Goal: Task Accomplishment & Management: Use online tool/utility

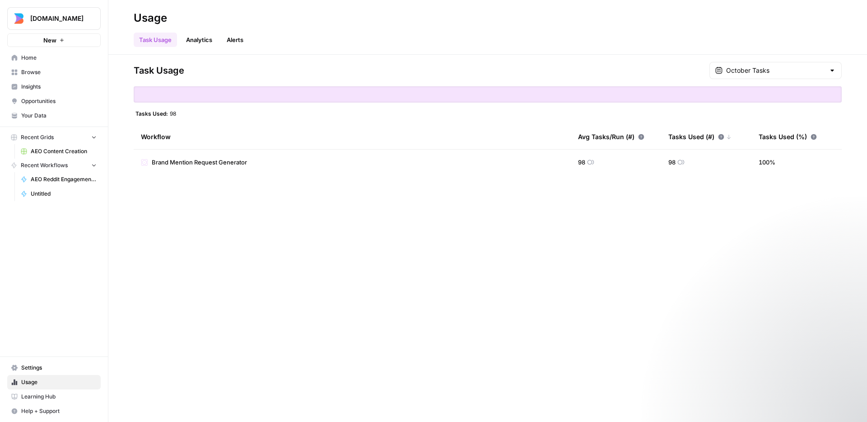
click at [49, 57] on span "Home" at bounding box center [58, 58] width 75 height 8
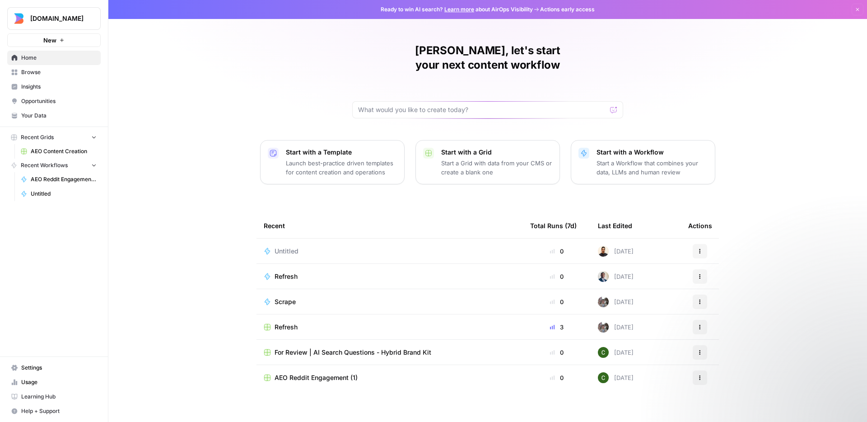
click at [265, 83] on div "[PERSON_NAME], let's start your next content workflow Start with a Template Lau…" at bounding box center [487, 215] width 759 height 430
click at [615, 158] on p "Start a Workflow that combines your data, LLMs and human review" at bounding box center [652, 167] width 111 height 18
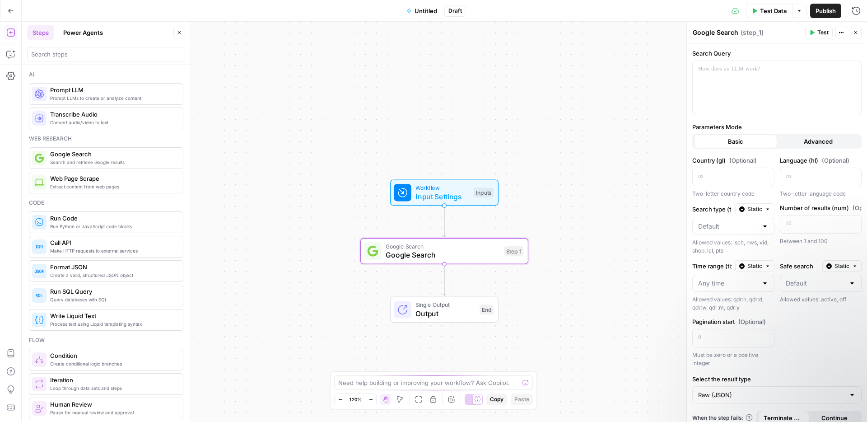
scroll to position [17, 0]
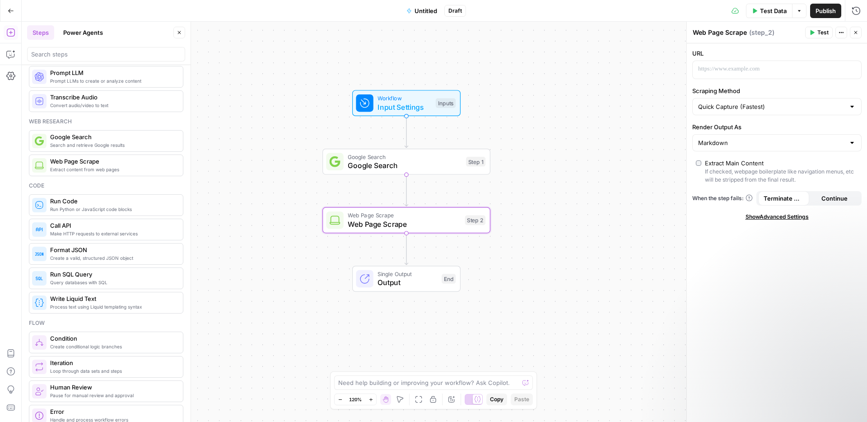
drag, startPoint x: 595, startPoint y: 237, endPoint x: 557, endPoint y: 206, distance: 48.8
click at [557, 206] on div "Workflow Input Settings Inputs Google Search Google Search Step 1 Web Page Scra…" at bounding box center [444, 222] width 845 height 400
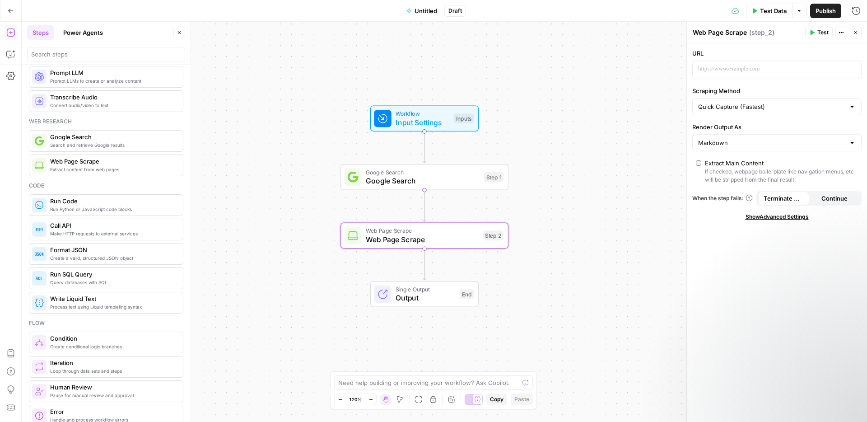
drag, startPoint x: 555, startPoint y: 235, endPoint x: 573, endPoint y: 252, distance: 24.3
click at [573, 252] on div "Workflow Input Settings Inputs Google Search Google Search Step 1 Web Page Scra…" at bounding box center [444, 222] width 845 height 400
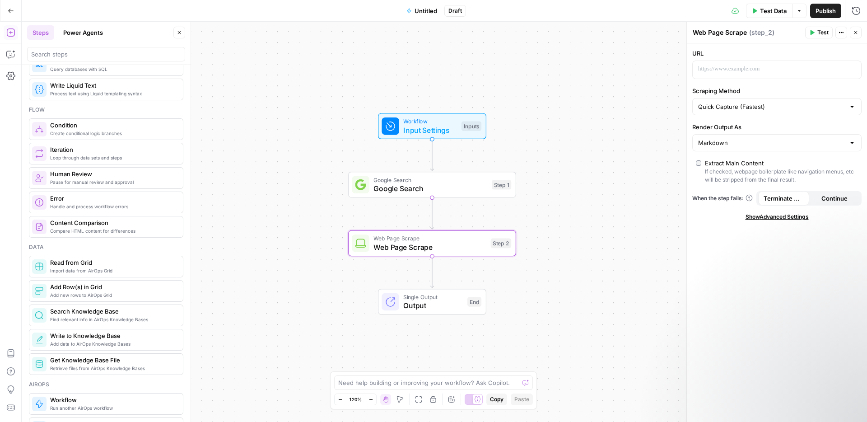
scroll to position [0, 0]
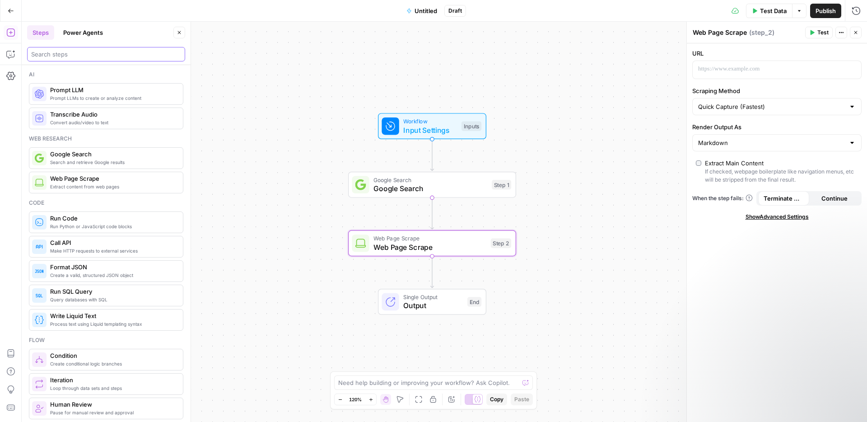
click at [116, 52] on input "search" at bounding box center [106, 54] width 150 height 9
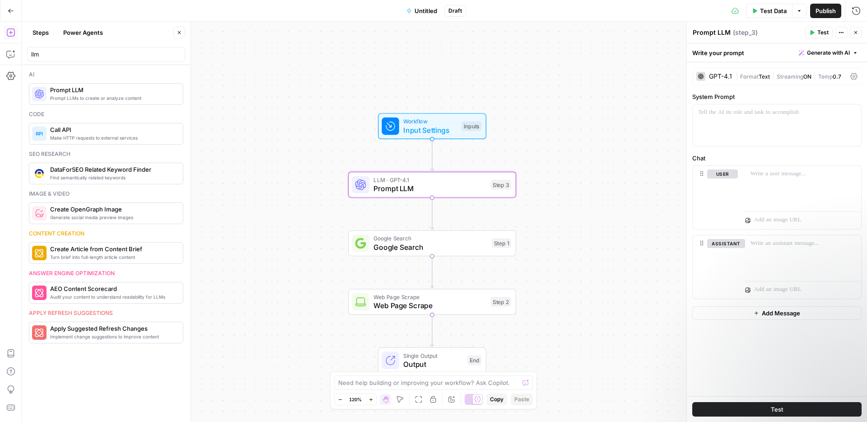
click at [449, 197] on div "LLM · GPT-4.1 Prompt LLM Step 3 Copy step Delete step Add Note Test" at bounding box center [432, 185] width 168 height 26
click at [746, 109] on p at bounding box center [777, 112] width 158 height 9
click at [766, 193] on div at bounding box center [803, 187] width 116 height 42
click at [720, 122] on div "To enrich screen reader interactions, please activate Accessibility in Grammarl…" at bounding box center [777, 125] width 168 height 42
click at [733, 117] on p "To enrich screen reader interactions, please activate Accessibility in Grammarl…" at bounding box center [777, 112] width 158 height 9
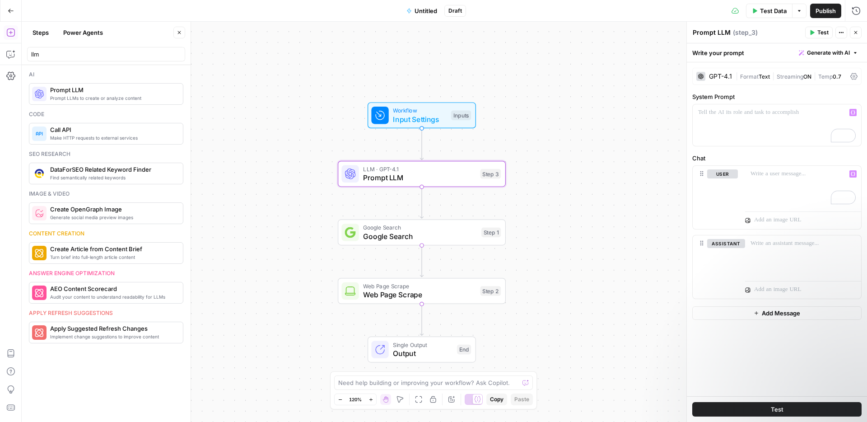
drag, startPoint x: 563, startPoint y: 234, endPoint x: 545, endPoint y: 217, distance: 24.9
click at [545, 217] on div "Workflow Input Settings Inputs LLM · GPT-4.1 Prompt LLM Step 3 Google Search Go…" at bounding box center [444, 222] width 845 height 400
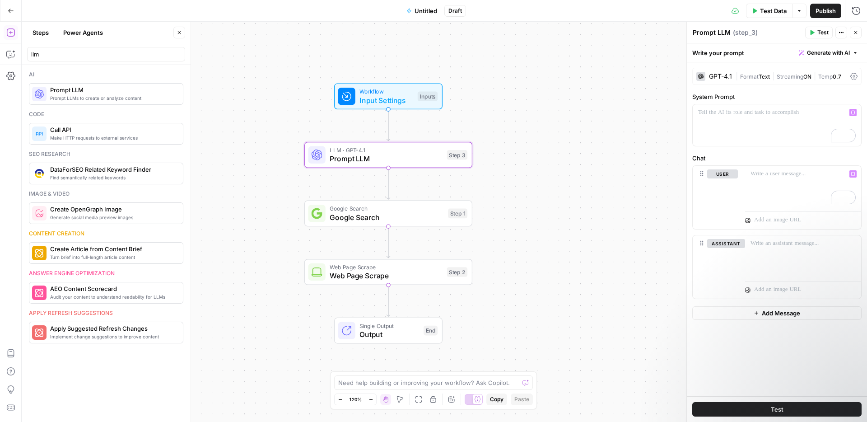
drag, startPoint x: 571, startPoint y: 236, endPoint x: 545, endPoint y: 224, distance: 28.9
click at [545, 224] on div "Workflow Input Settings Inputs LLM · GPT-4.1 Prompt LLM Step 3 Google Search Go…" at bounding box center [444, 222] width 845 height 400
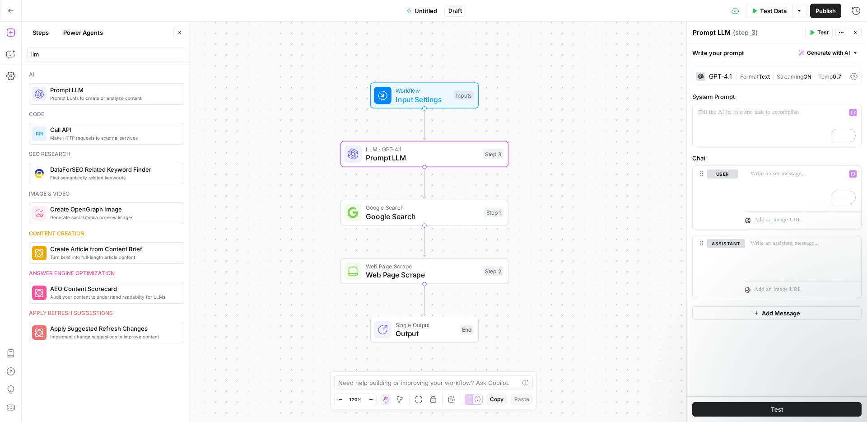
drag, startPoint x: 544, startPoint y: 226, endPoint x: 580, endPoint y: 225, distance: 36.1
click at [580, 225] on div "Workflow Input Settings Inputs LLM · GPT-4.1 Prompt LLM Step 3 Google Search Go…" at bounding box center [444, 222] width 845 height 400
drag, startPoint x: 52, startPoint y: 51, endPoint x: 18, endPoint y: 47, distance: 34.6
click at [18, 47] on body "[DOMAIN_NAME] New Home Browse Insights Opportunities Your Data Recent Grids AEO…" at bounding box center [433, 211] width 867 height 422
type input "l"
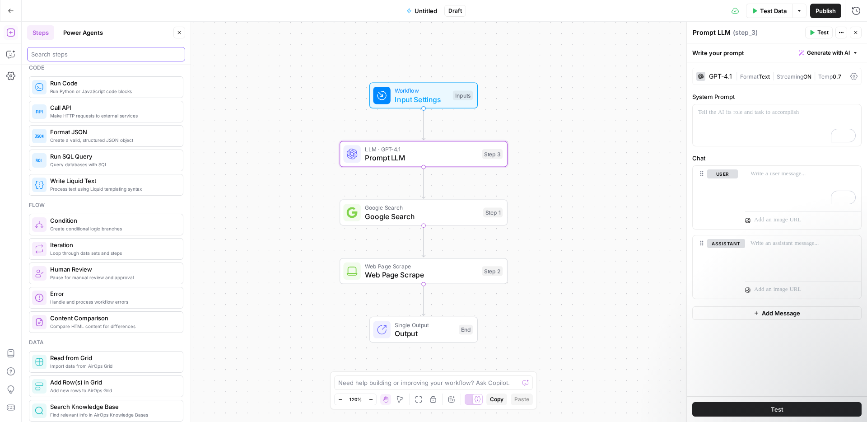
scroll to position [89, 0]
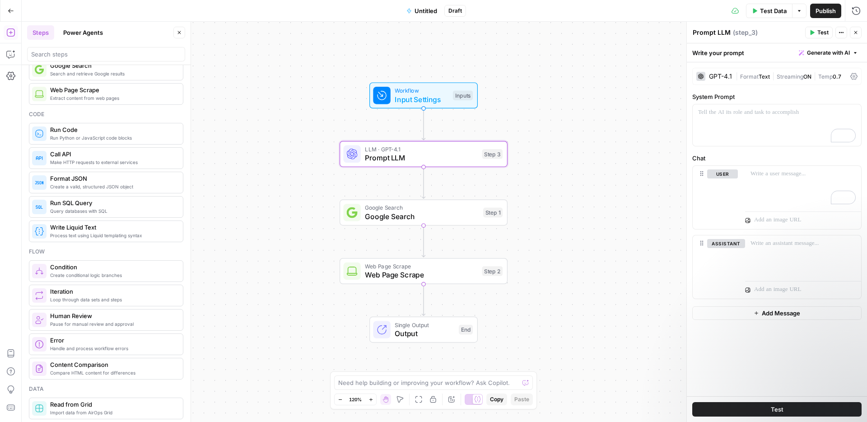
click at [718, 76] on div "GPT-4.1" at bounding box center [720, 76] width 23 height 6
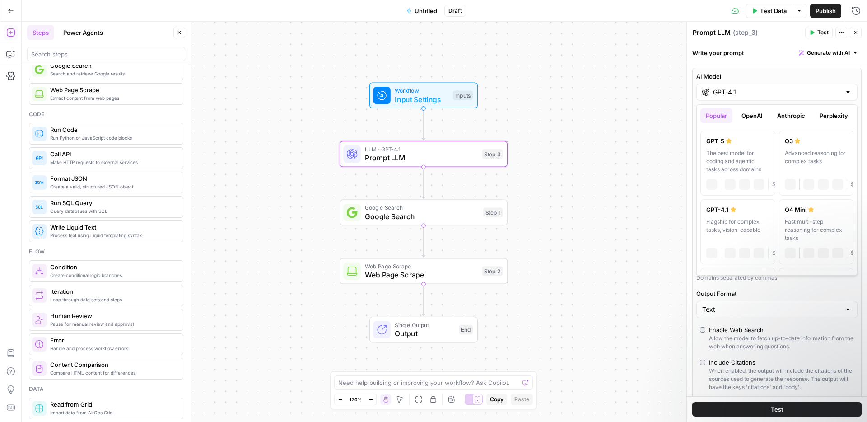
click at [741, 93] on input "GPT-4.1" at bounding box center [777, 92] width 128 height 9
click at [749, 112] on button "OpenAI" at bounding box center [752, 115] width 32 height 14
click at [776, 115] on button "Anthropic" at bounding box center [791, 115] width 39 height 14
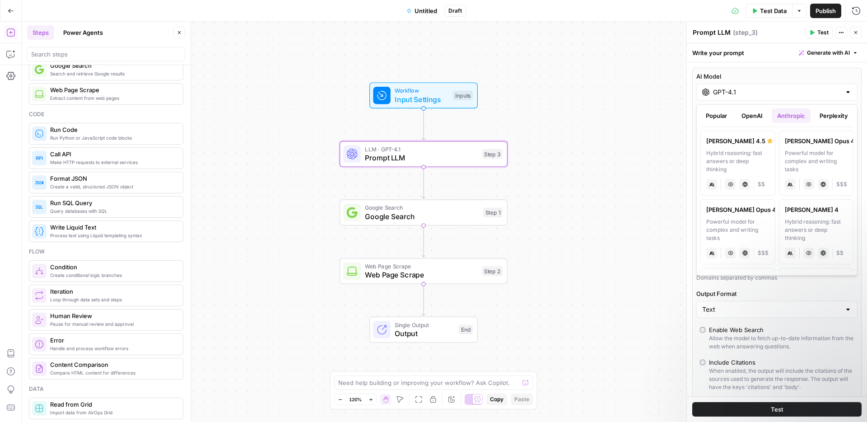
click at [766, 72] on label "AI Model" at bounding box center [776, 76] width 161 height 9
click at [766, 88] on input "GPT-4.1" at bounding box center [777, 92] width 128 height 9
click at [755, 112] on button "OpenAI" at bounding box center [752, 115] width 32 height 14
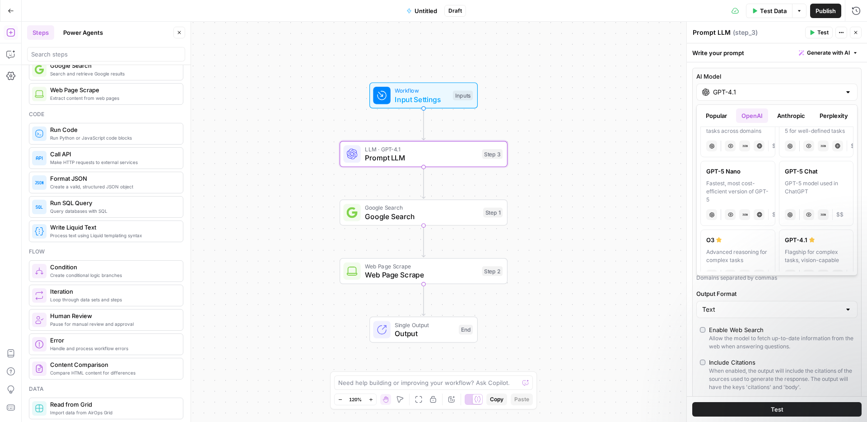
scroll to position [0, 0]
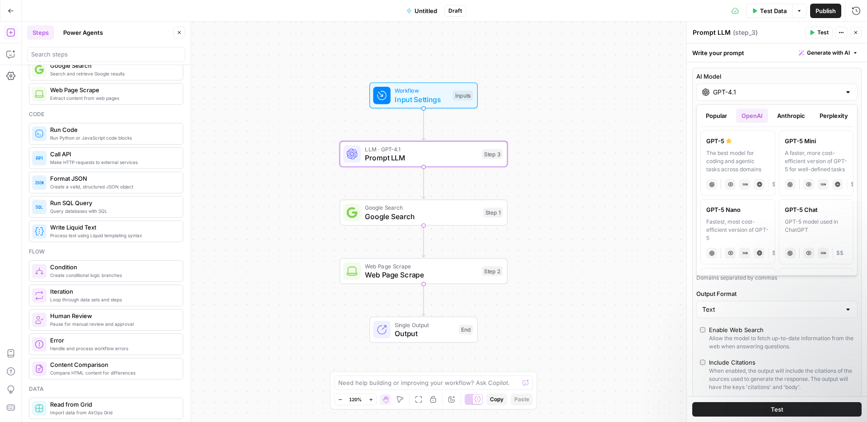
click at [773, 183] on span "$$" at bounding box center [775, 184] width 7 height 8
type input "GPT-5"
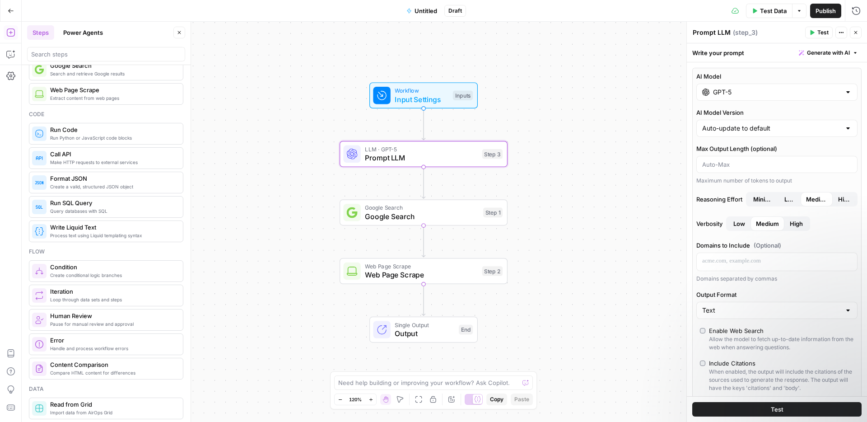
click at [732, 97] on div "GPT-5" at bounding box center [776, 92] width 161 height 17
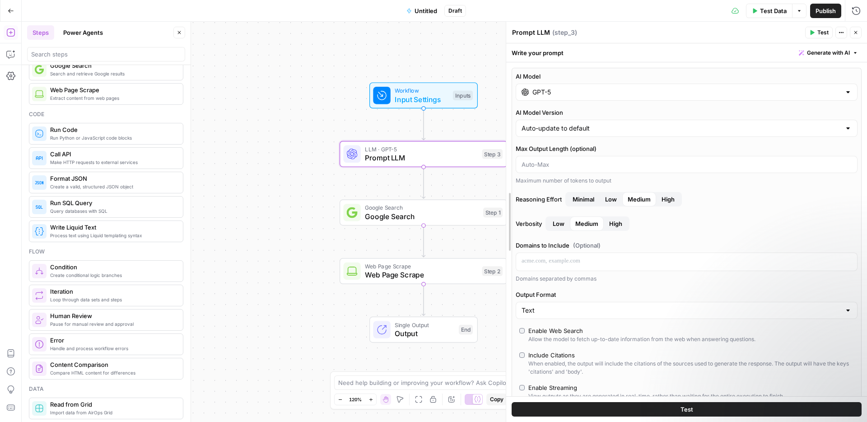
drag, startPoint x: 688, startPoint y: 158, endPoint x: 504, endPoint y: 170, distance: 183.7
click at [504, 170] on div at bounding box center [506, 222] width 9 height 400
click at [560, 90] on input "GPT-5" at bounding box center [686, 92] width 308 height 9
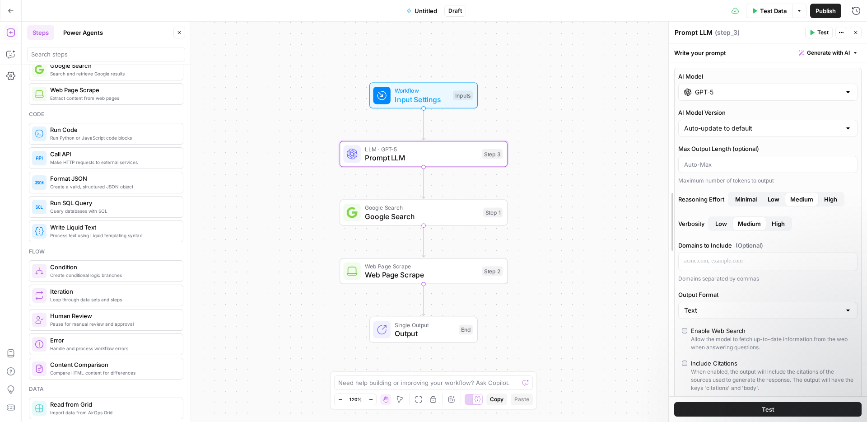
drag, startPoint x: 505, startPoint y: 129, endPoint x: 668, endPoint y: 130, distance: 162.6
drag, startPoint x: 6, startPoint y: 30, endPoint x: 13, endPoint y: 8, distance: 23.6
click at [10, 8] on icon "button" at bounding box center [11, 11] width 6 height 6
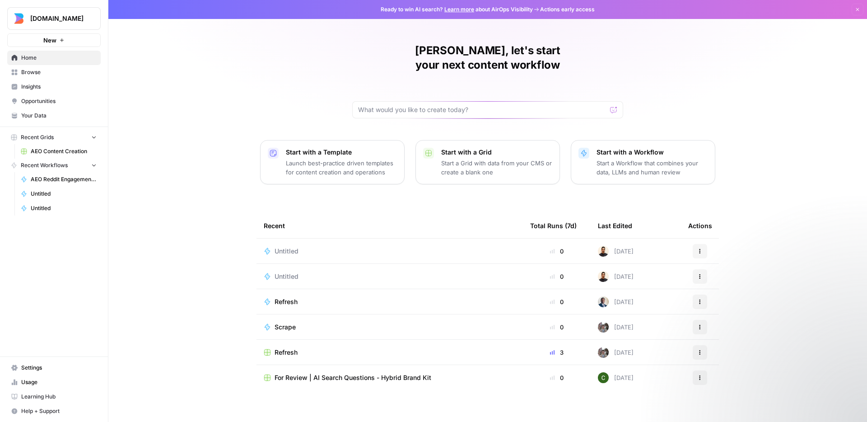
click at [52, 90] on span "Insights" at bounding box center [58, 87] width 75 height 8
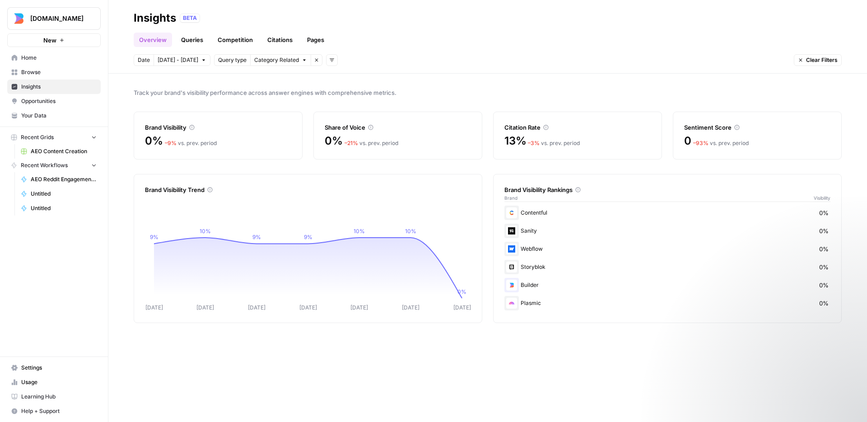
click at [193, 44] on link "Queries" at bounding box center [192, 40] width 33 height 14
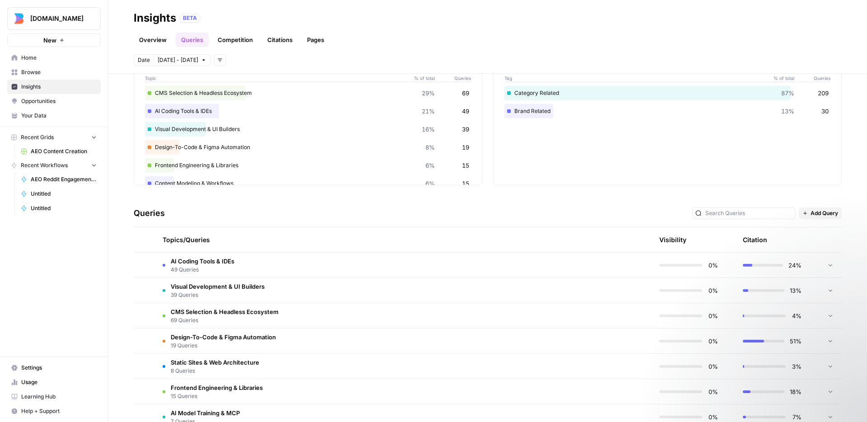
scroll to position [104, 0]
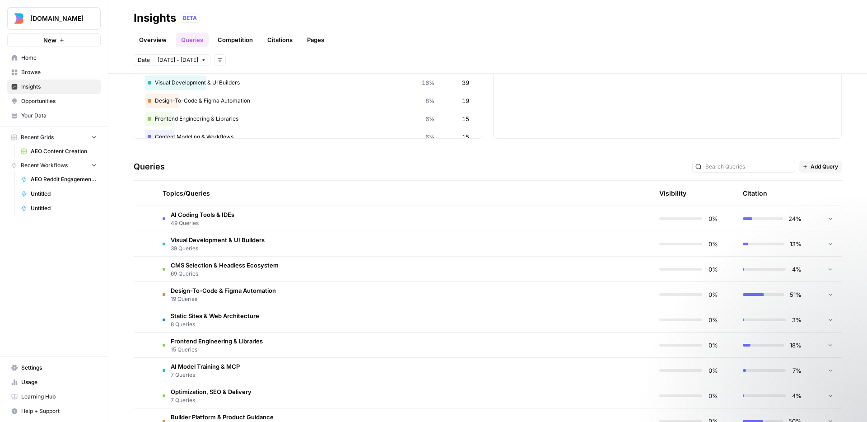
click at [313, 220] on td "AI Coding Tools & IDEs 49 Queries" at bounding box center [360, 218] width 411 height 25
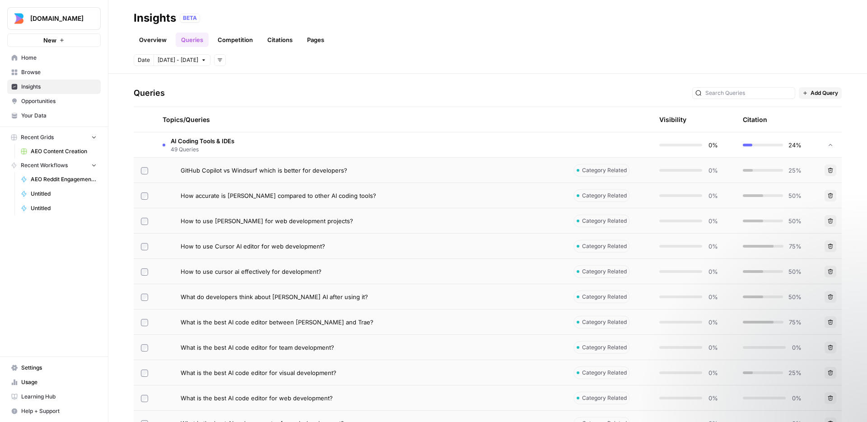
scroll to position [131, 0]
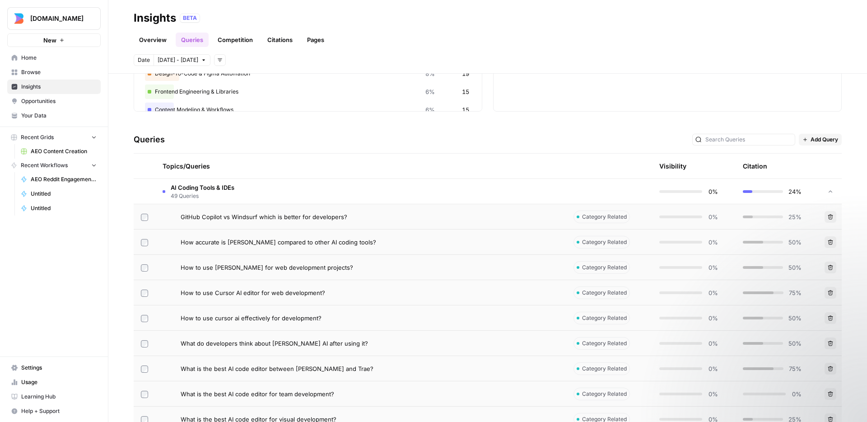
click at [44, 102] on span "Opportunities" at bounding box center [58, 101] width 75 height 8
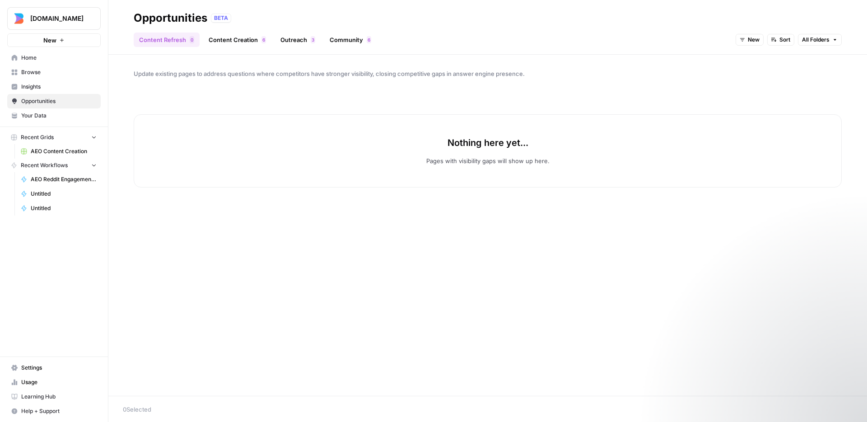
click at [246, 43] on link "Content Creation 6" at bounding box center [237, 40] width 68 height 14
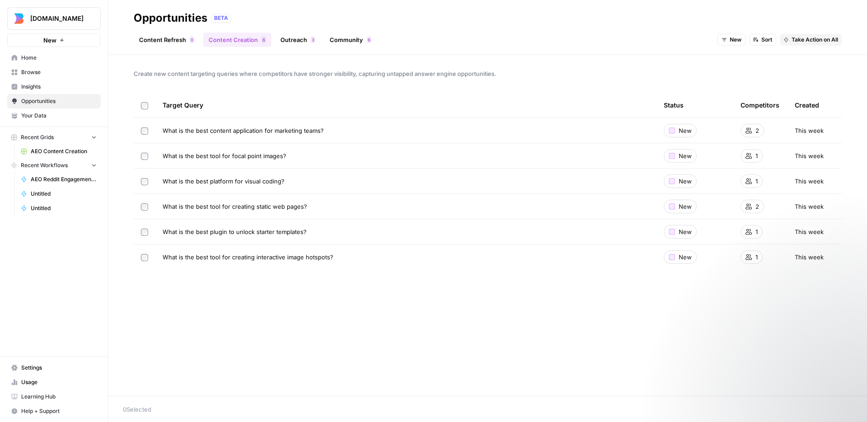
click at [173, 39] on link "Content Refresh 0" at bounding box center [167, 40] width 66 height 14
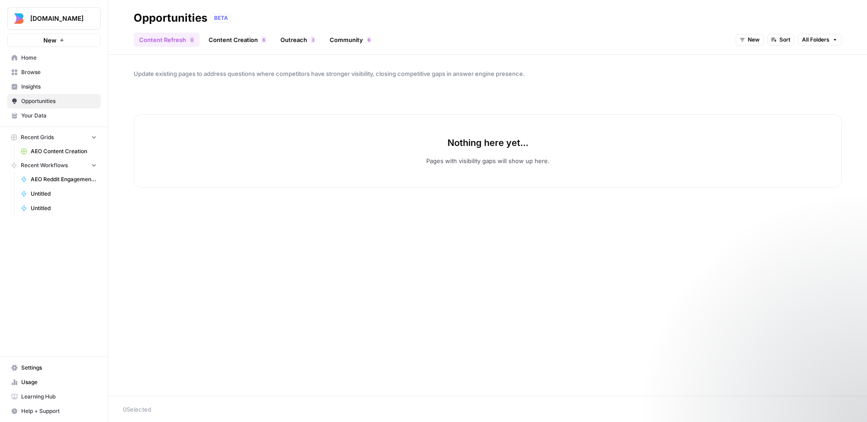
click at [415, 228] on div "Update existing pages to address questions where competitors have stronger visi…" at bounding box center [487, 225] width 759 height 341
click at [310, 93] on div "Nothing here yet... Pages with visibility gaps will show up here." at bounding box center [488, 140] width 708 height 95
click at [320, 93] on div "Nothing here yet... Pages with visibility gaps will show up here." at bounding box center [488, 140] width 708 height 95
click at [236, 41] on link "Content Creation 6" at bounding box center [237, 40] width 68 height 14
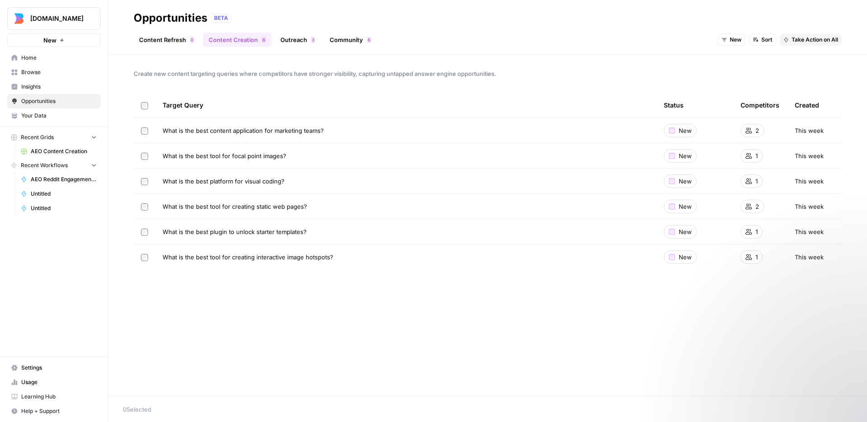
click at [45, 83] on span "Insights" at bounding box center [58, 87] width 75 height 8
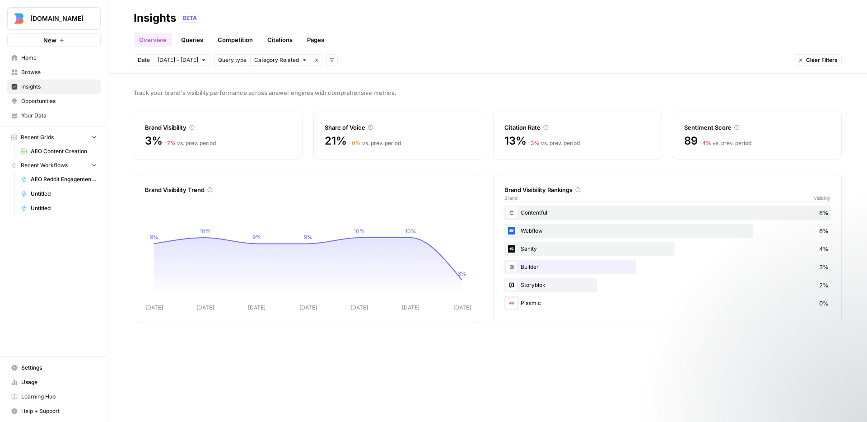
click at [51, 56] on span "Home" at bounding box center [58, 58] width 75 height 8
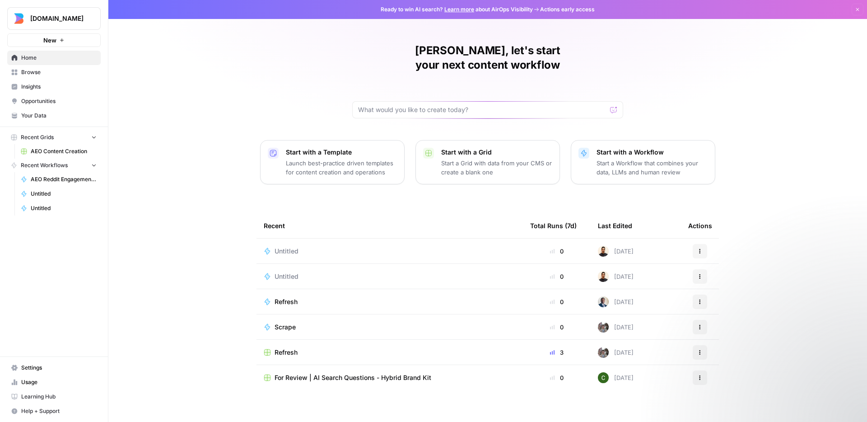
click at [48, 72] on span "Browse" at bounding box center [58, 72] width 75 height 8
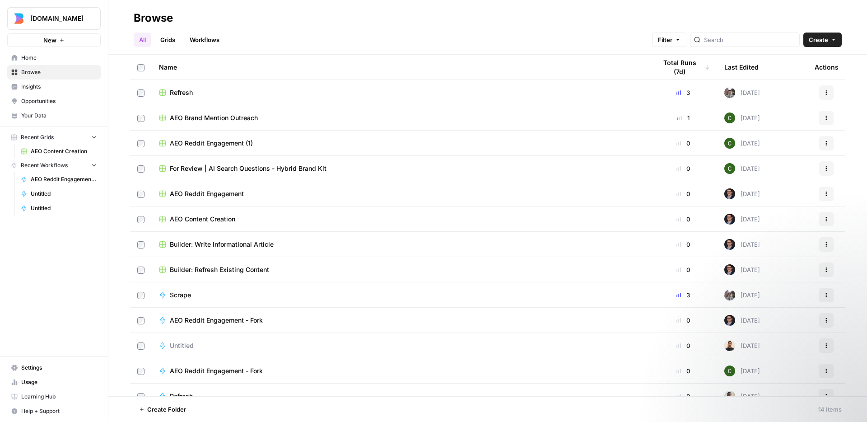
click at [57, 21] on span "[DOMAIN_NAME]" at bounding box center [57, 18] width 55 height 9
click at [44, 69] on span "Browse" at bounding box center [58, 72] width 75 height 8
click at [42, 62] on link "Home" at bounding box center [53, 58] width 93 height 14
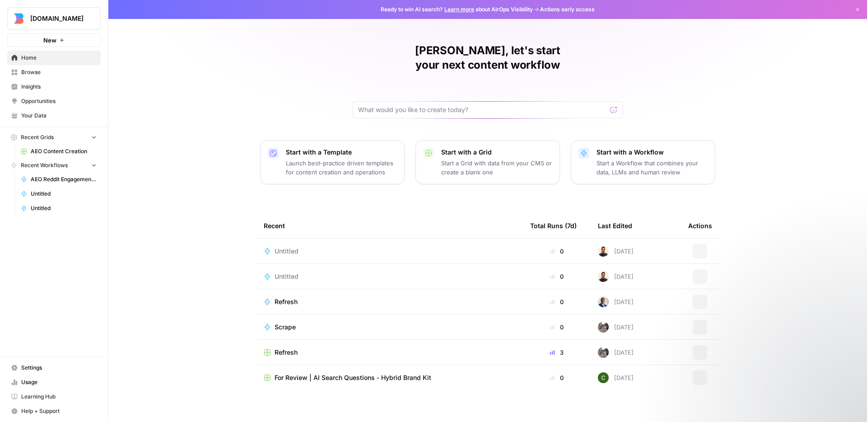
click at [43, 84] on span "Insights" at bounding box center [58, 87] width 75 height 8
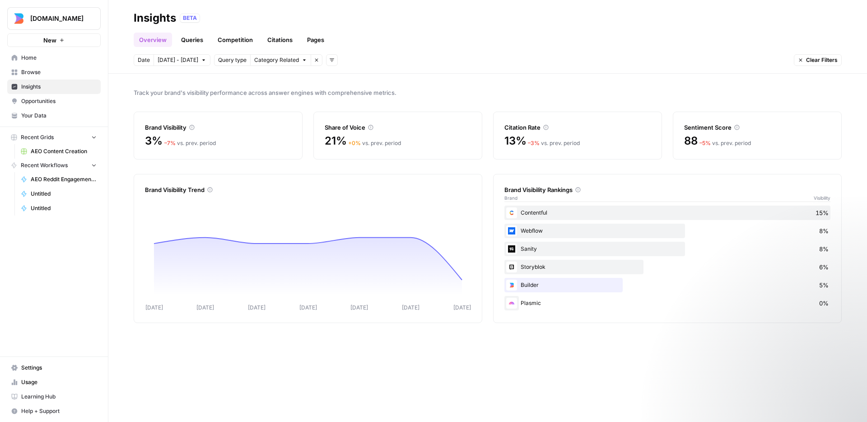
click at [50, 102] on span "Opportunities" at bounding box center [58, 101] width 75 height 8
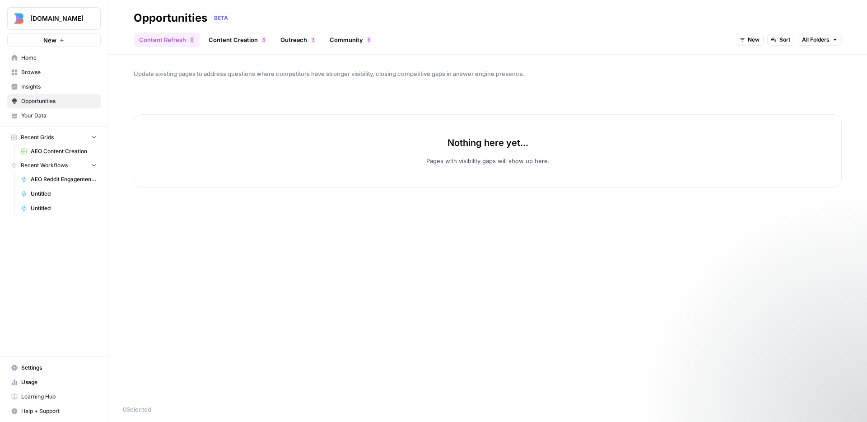
click at [50, 116] on span "Your Data" at bounding box center [58, 116] width 75 height 8
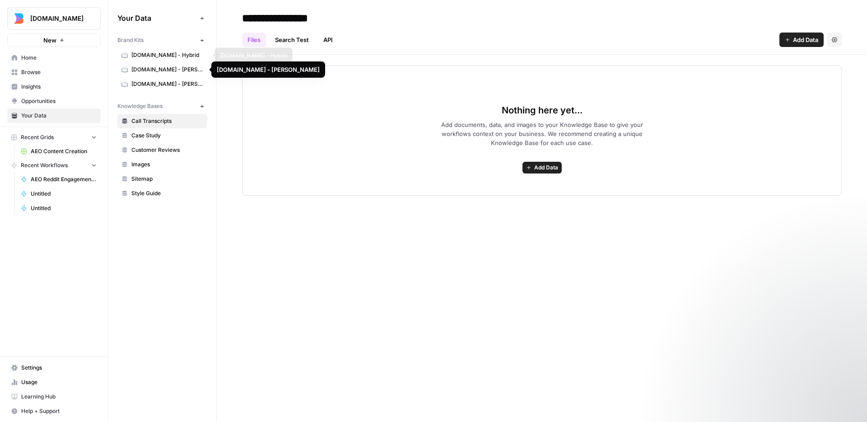
click at [163, 50] on link "[DOMAIN_NAME] - Hybrid" at bounding box center [162, 55] width 90 height 14
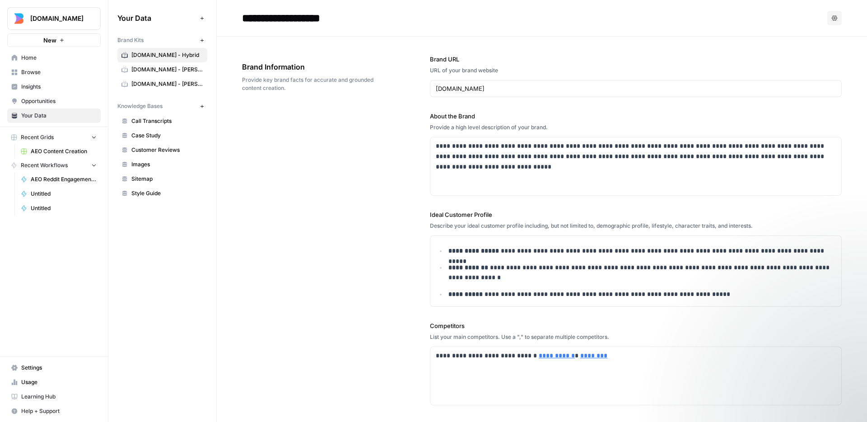
scroll to position [108, 0]
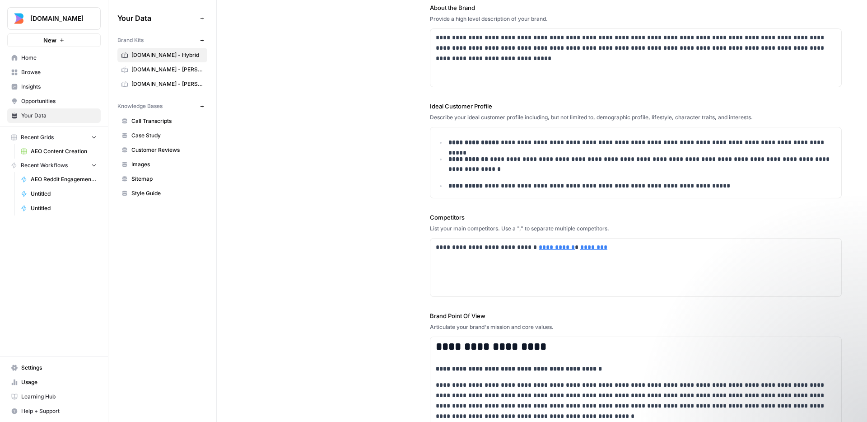
click at [360, 213] on div "**********" at bounding box center [542, 199] width 600 height 542
click at [357, 219] on div "**********" at bounding box center [542, 199] width 600 height 542
click at [356, 219] on div "**********" at bounding box center [542, 199] width 600 height 542
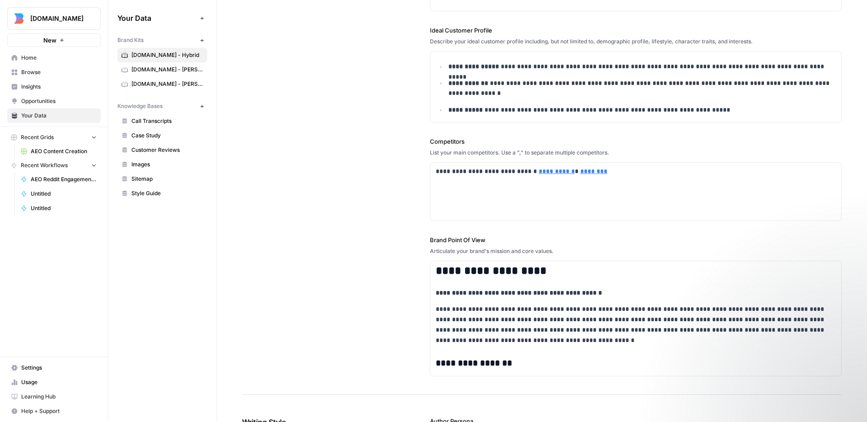
scroll to position [0, 0]
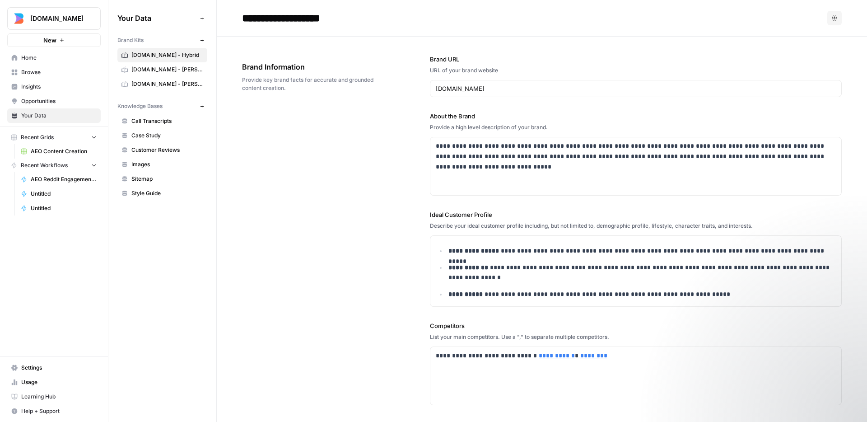
click at [54, 62] on link "Home" at bounding box center [53, 58] width 93 height 14
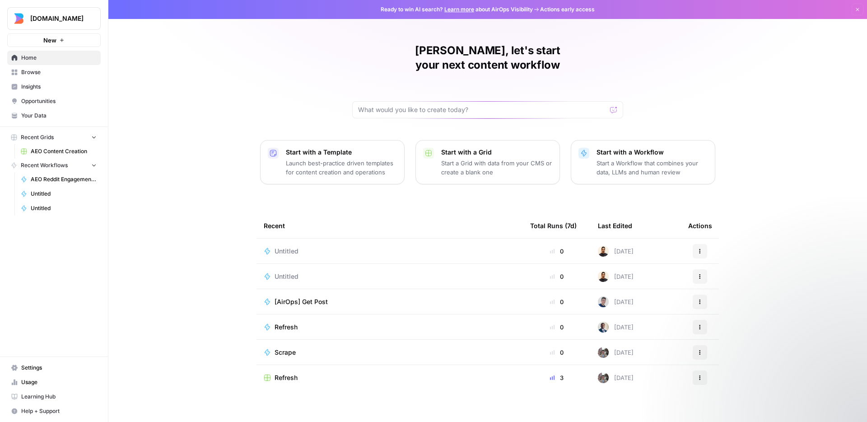
click at [63, 36] on button "New" at bounding box center [53, 40] width 93 height 14
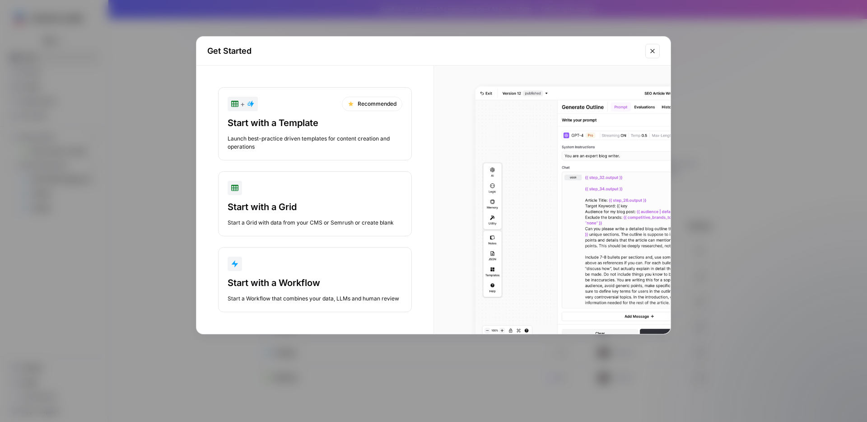
click at [334, 287] on div "Start with a Workflow" at bounding box center [315, 282] width 175 height 13
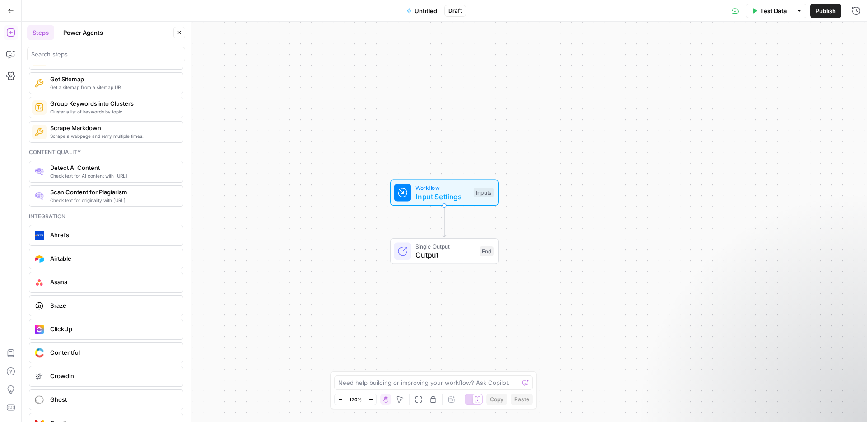
scroll to position [1434, 0]
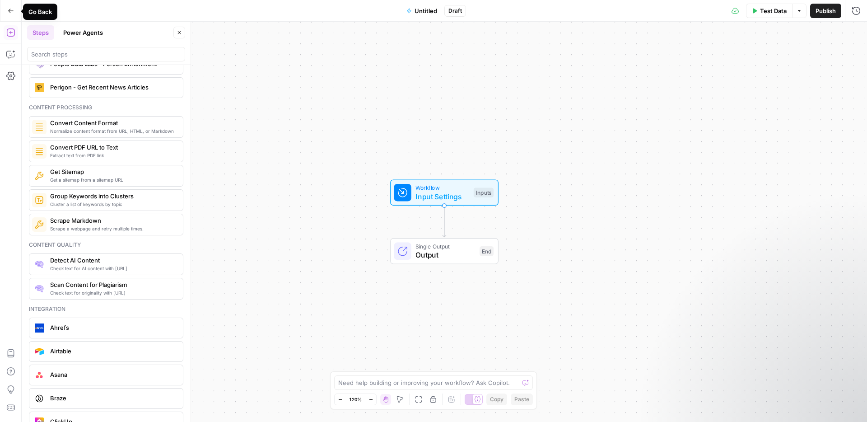
click at [8, 8] on icon "button" at bounding box center [11, 11] width 6 height 6
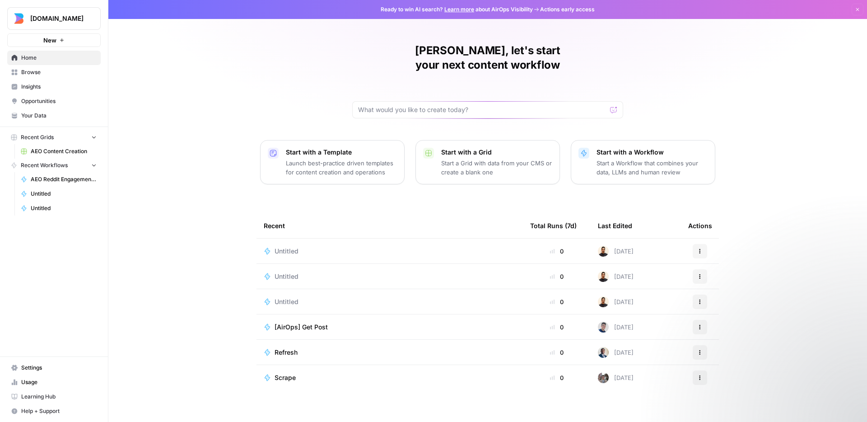
click at [175, 115] on div "[PERSON_NAME], let's start your next content workflow Start with a Template Lau…" at bounding box center [487, 215] width 759 height 430
click at [60, 83] on span "Insights" at bounding box center [58, 87] width 75 height 8
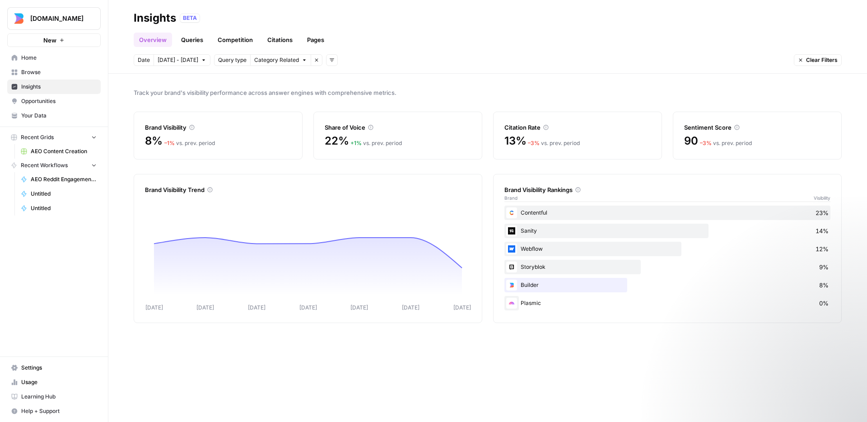
click at [188, 42] on link "Queries" at bounding box center [192, 40] width 33 height 14
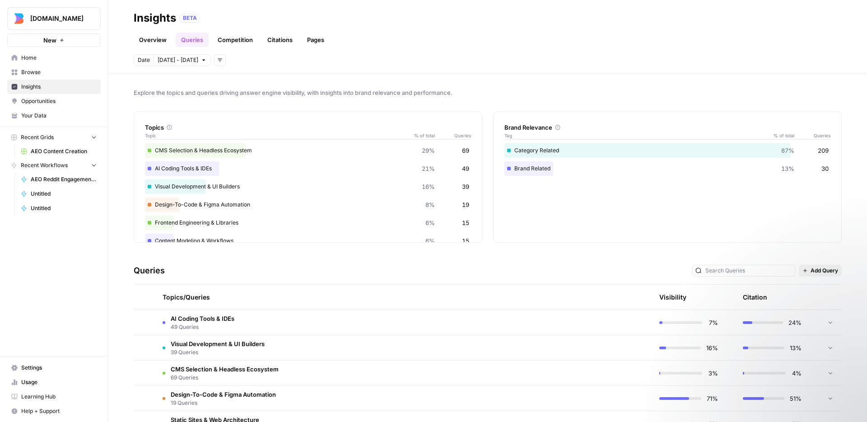
click at [163, 41] on link "Overview" at bounding box center [153, 40] width 38 height 14
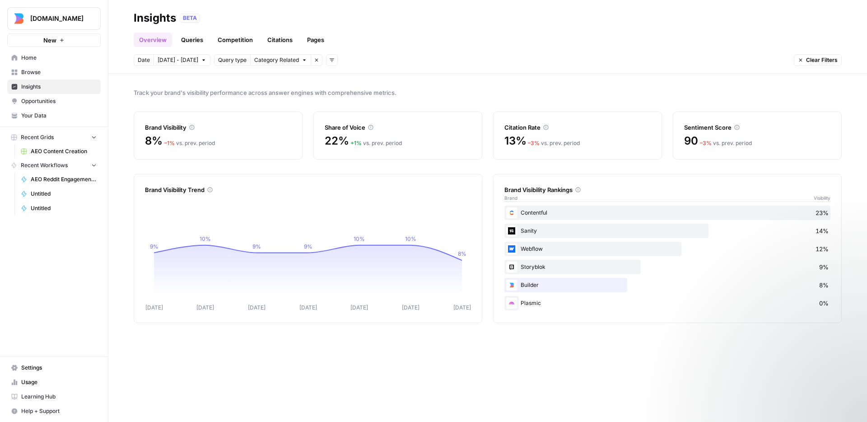
click at [203, 40] on link "Queries" at bounding box center [192, 40] width 33 height 14
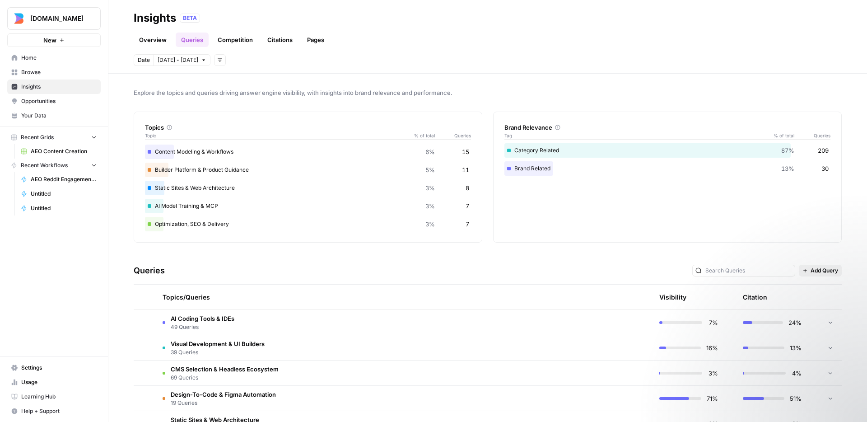
scroll to position [155, 0]
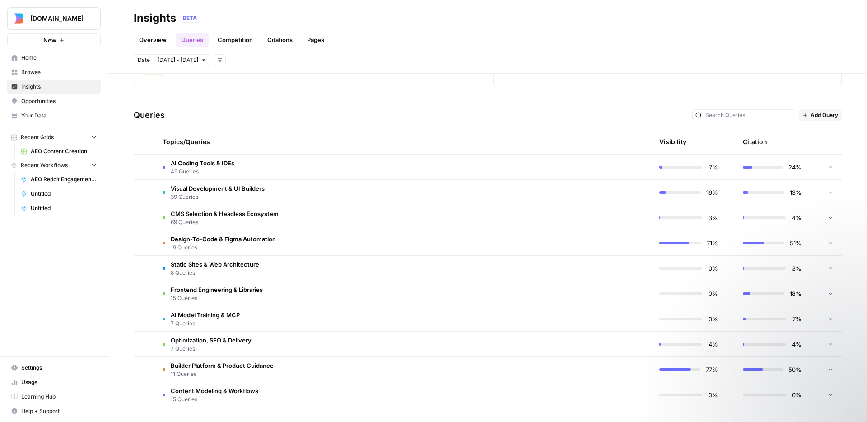
click at [233, 37] on link "Competition" at bounding box center [235, 40] width 46 height 14
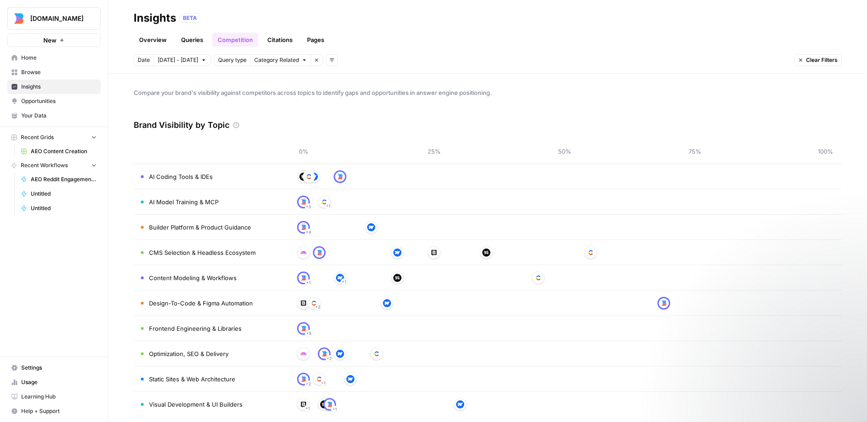
click at [275, 37] on link "Citations" at bounding box center [280, 40] width 36 height 14
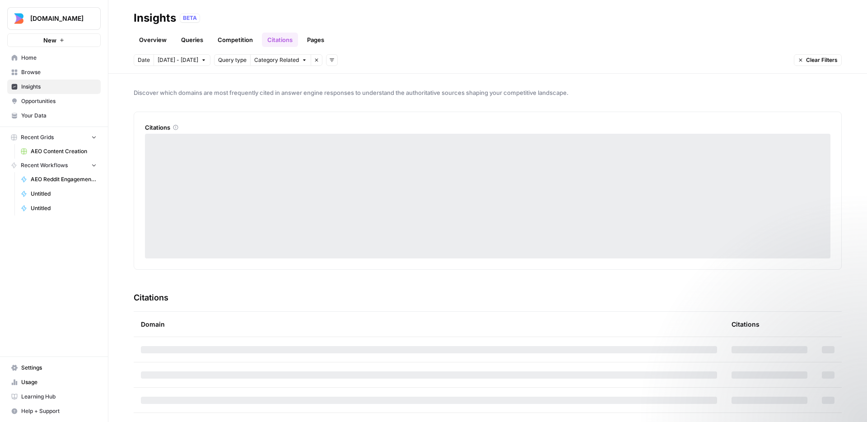
click at [315, 42] on link "Pages" at bounding box center [316, 40] width 28 height 14
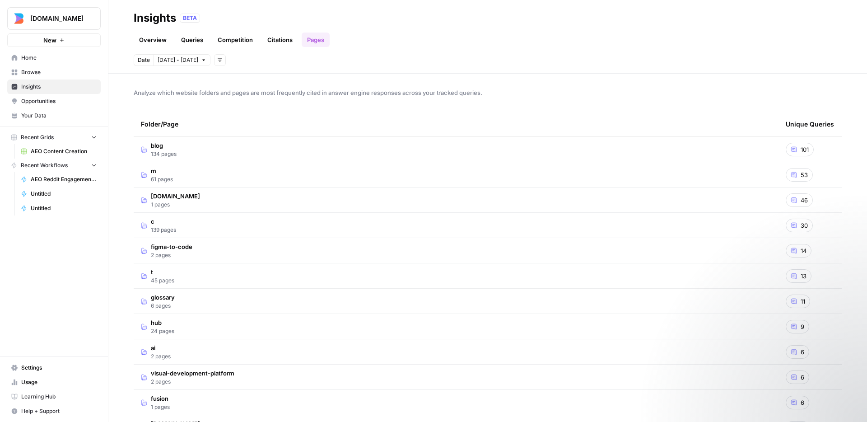
click at [415, 44] on div "Overview Queries Competition Citations Pages" at bounding box center [488, 36] width 708 height 22
